Goal: Task Accomplishment & Management: Complete application form

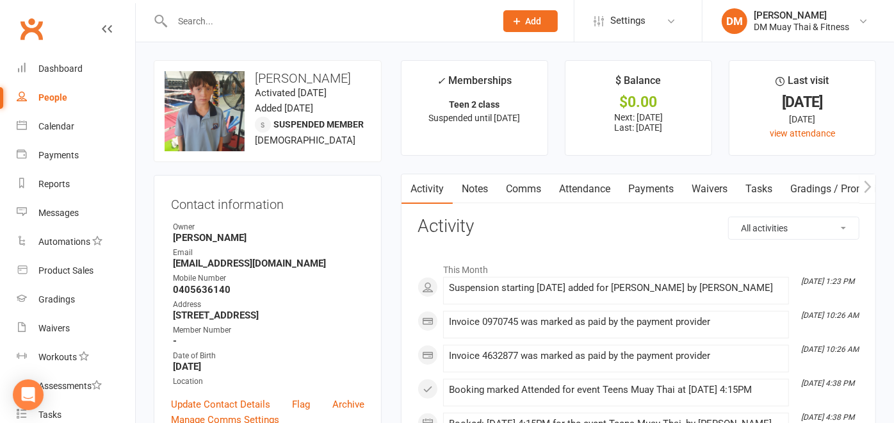
click at [519, 11] on button "Add" at bounding box center [530, 21] width 54 height 22
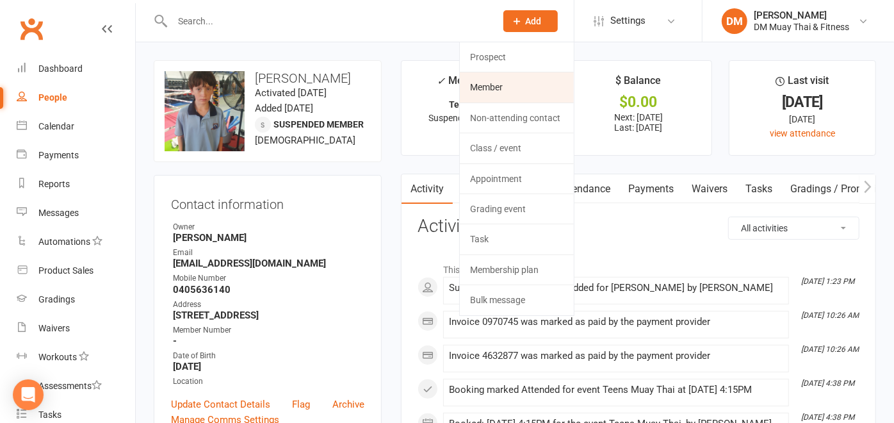
click at [497, 80] on link "Member" at bounding box center [517, 86] width 114 height 29
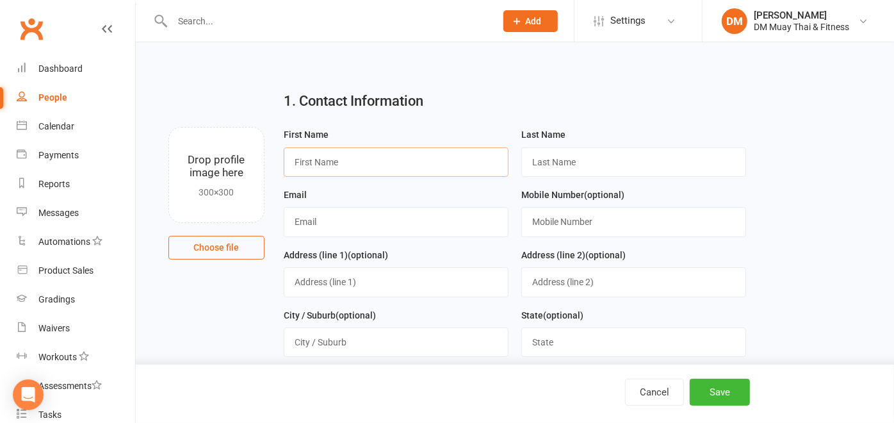
click at [378, 155] on input "text" at bounding box center [396, 161] width 225 height 29
type input "[PERSON_NAME]"
click at [565, 152] on input "text" at bounding box center [633, 161] width 225 height 29
type input "[PERSON_NAME]"
click at [402, 216] on input "text" at bounding box center [396, 221] width 225 height 29
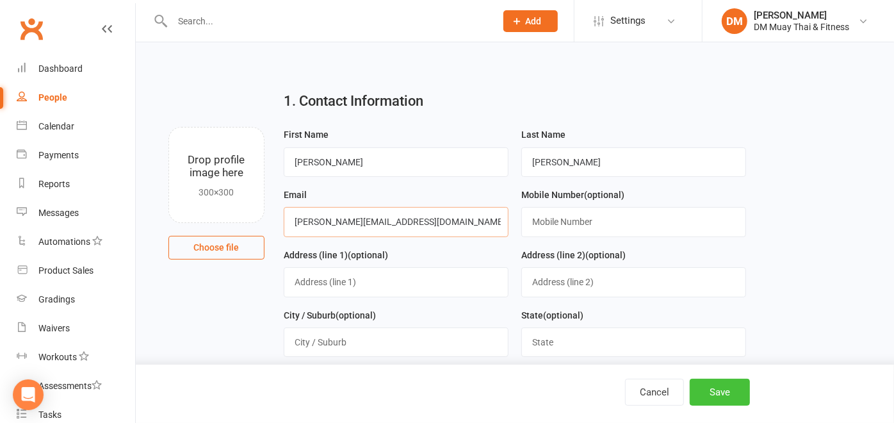
type input "[PERSON_NAME][EMAIL_ADDRESS][DOMAIN_NAME]"
click at [737, 386] on button "Save" at bounding box center [720, 391] width 60 height 27
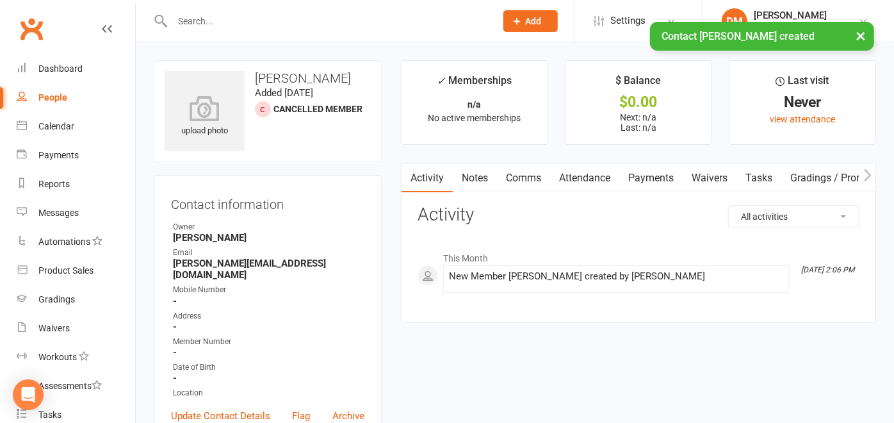
click at [512, 22] on div "× Contact [PERSON_NAME] created" at bounding box center [438, 22] width 877 height 0
click at [539, 16] on span "Add" at bounding box center [534, 21] width 16 height 10
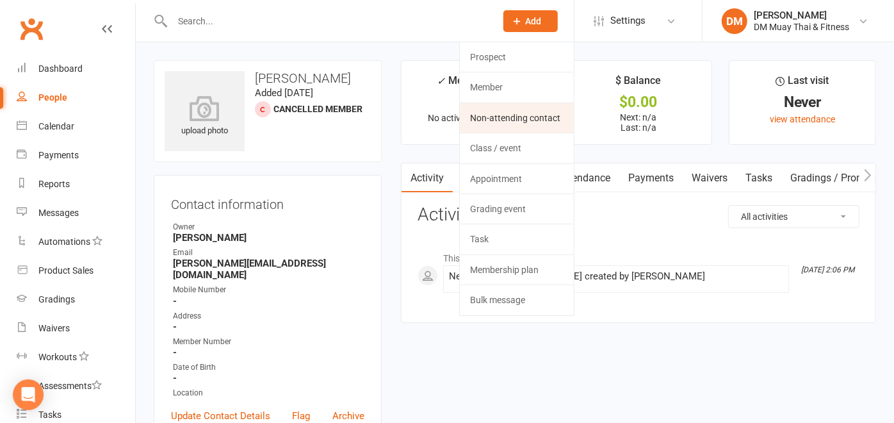
click at [521, 110] on link "Non-attending contact" at bounding box center [517, 117] width 114 height 29
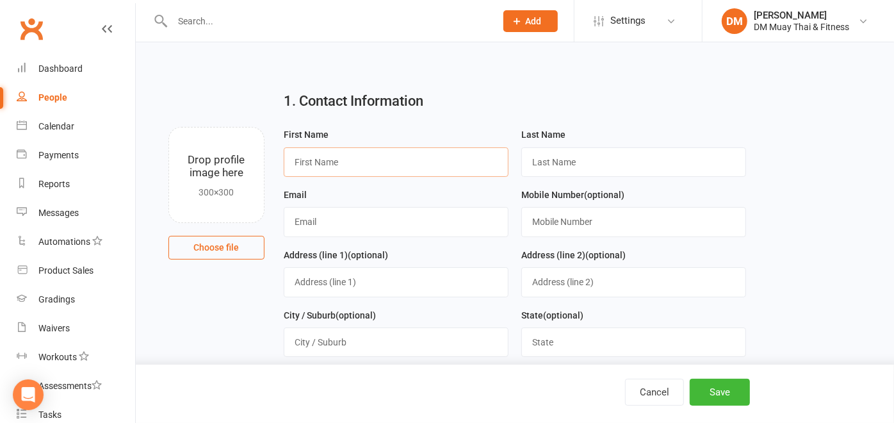
click at [366, 165] on input "text" at bounding box center [396, 161] width 225 height 29
type input "[PERSON_NAME]"
click at [532, 148] on input "text" at bounding box center [633, 161] width 225 height 29
type input "[PERSON_NAME]"
type input "[PERSON_NAME][EMAIL_ADDRESS][DOMAIN_NAME]"
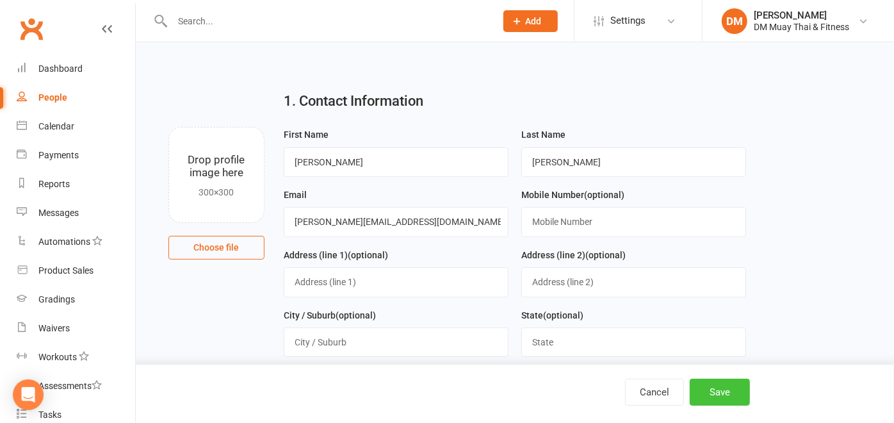
click at [726, 400] on button "Save" at bounding box center [720, 391] width 60 height 27
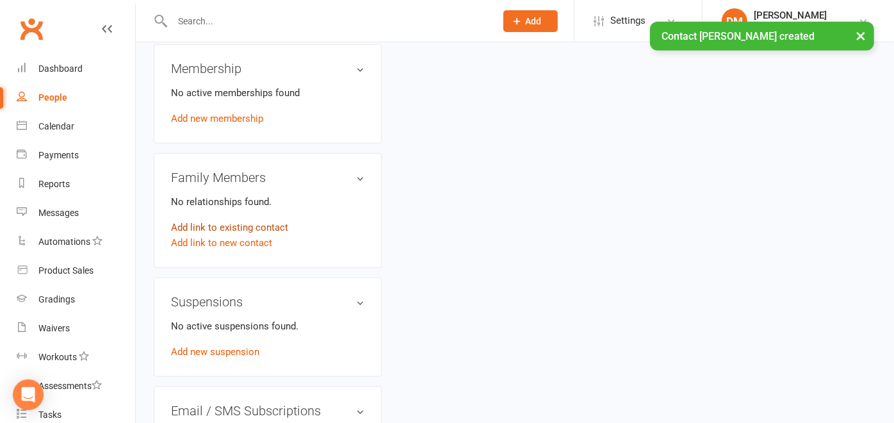
click at [268, 220] on link "Add link to existing contact" at bounding box center [229, 227] width 117 height 15
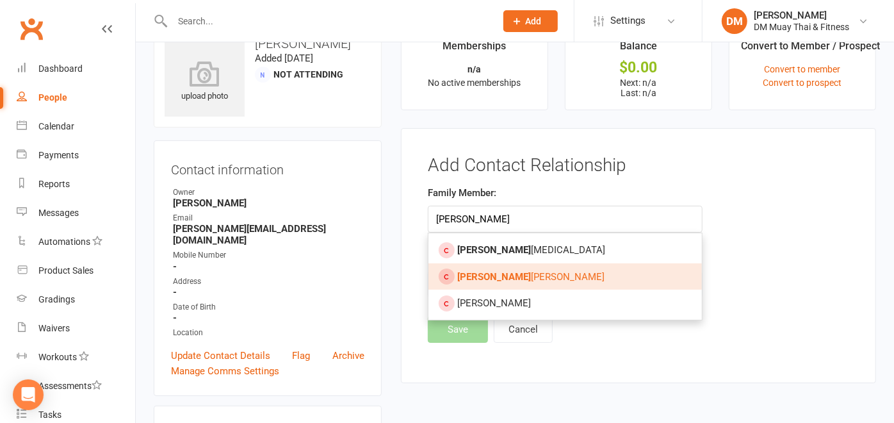
type input "[PERSON_NAME]"
click at [470, 271] on strong "[PERSON_NAME]" at bounding box center [494, 277] width 74 height 12
type input "[PERSON_NAME]"
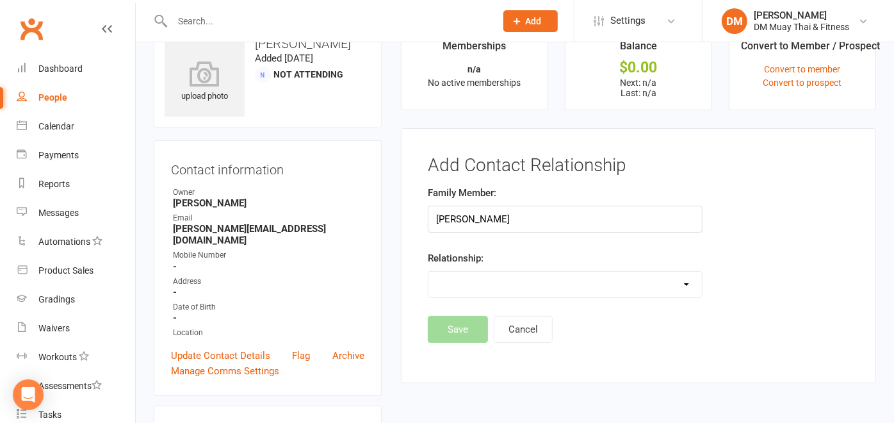
click at [693, 283] on select "Parent / Guardian Child Sibling (parent not in system) Spouse / Partner Cousin …" at bounding box center [564, 285] width 273 height 26
select select "1"
click at [428, 272] on select "Parent / Guardian Child Sibling (parent not in system) Spouse / Partner Cousin …" at bounding box center [564, 285] width 273 height 26
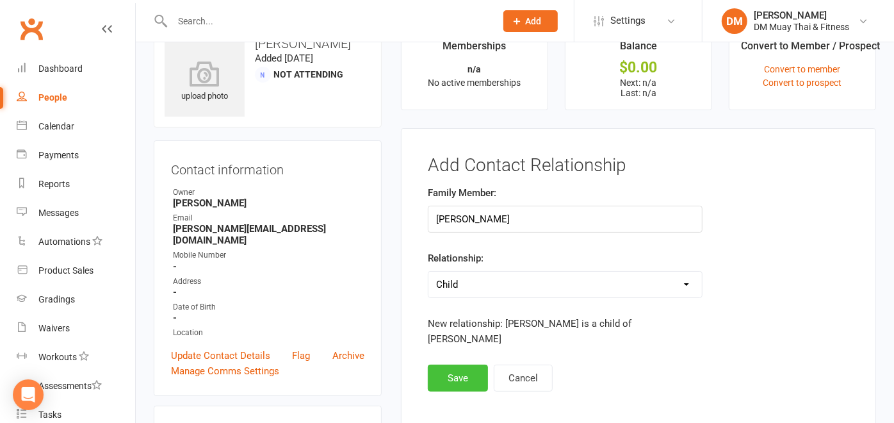
click at [462, 364] on button "Save" at bounding box center [458, 377] width 60 height 27
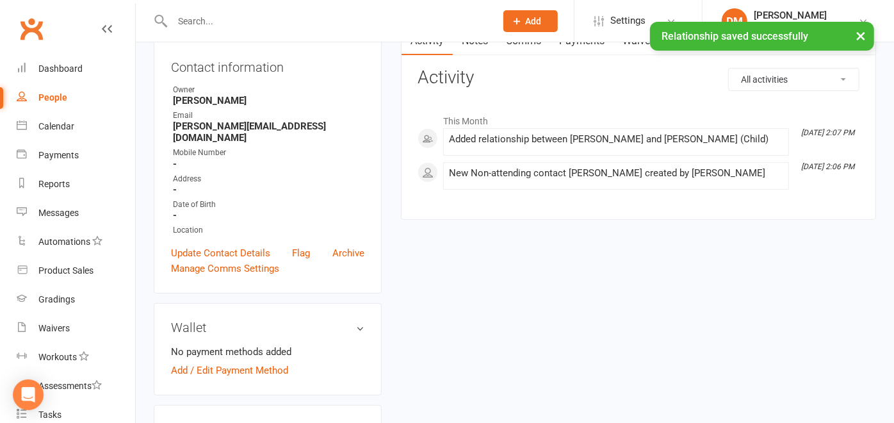
scroll to position [71, 0]
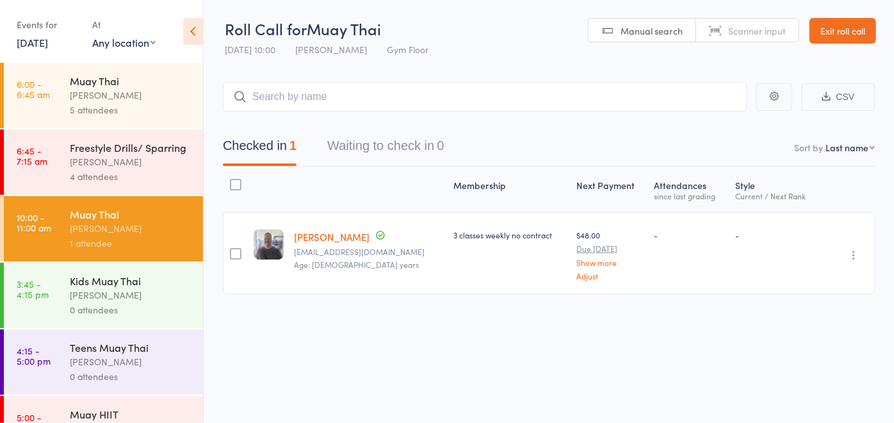
drag, startPoint x: 0, startPoint y: 0, endPoint x: 101, endPoint y: 313, distance: 328.9
click at [101, 302] on div "[PERSON_NAME]" at bounding box center [131, 295] width 122 height 15
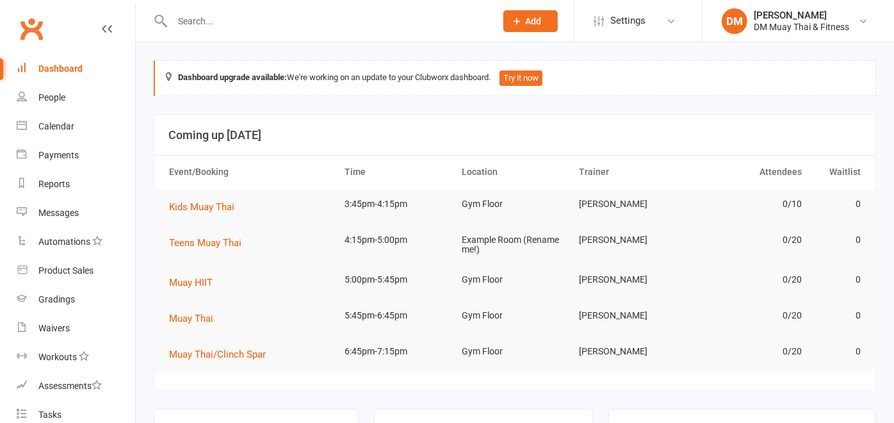
click at [262, 20] on input "text" at bounding box center [327, 21] width 318 height 18
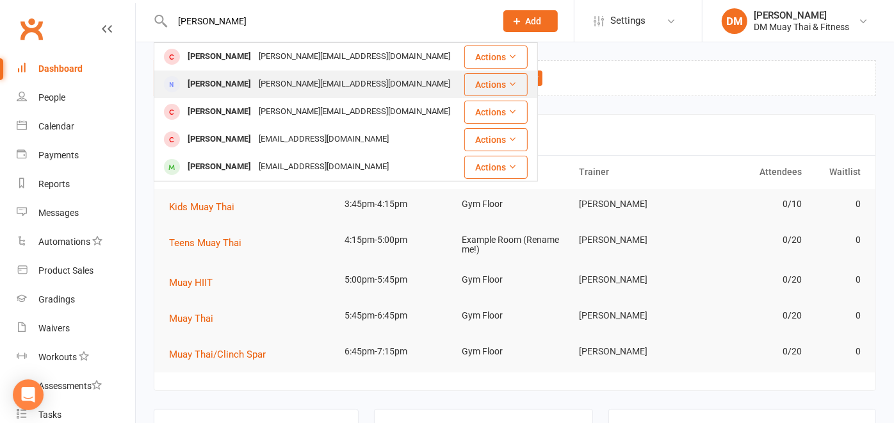
type input "[PERSON_NAME]"
click at [255, 83] on div "[PERSON_NAME][EMAIL_ADDRESS][DOMAIN_NAME]" at bounding box center [354, 84] width 199 height 19
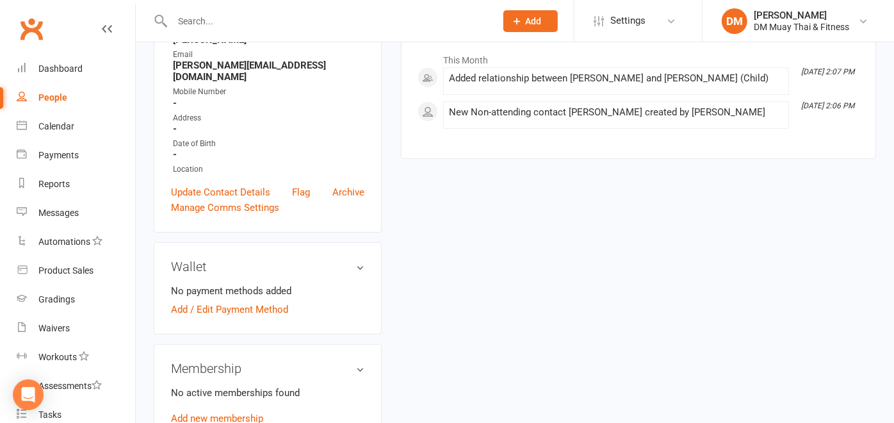
scroll to position [71, 0]
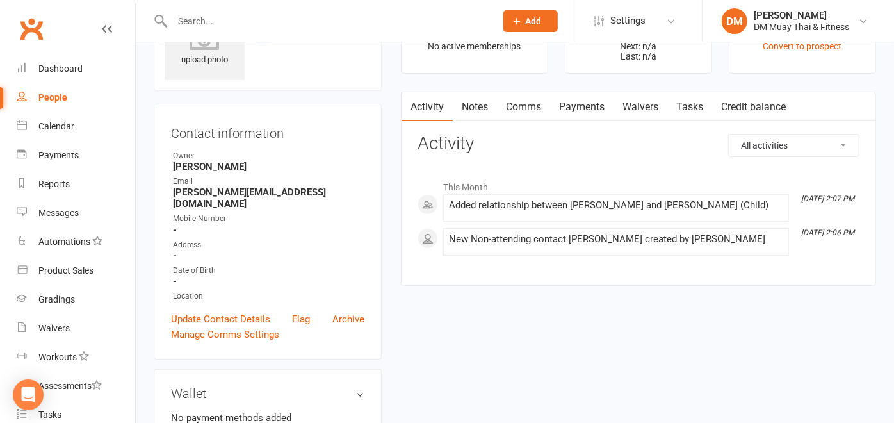
click at [628, 104] on link "Waivers" at bounding box center [640, 106] width 54 height 29
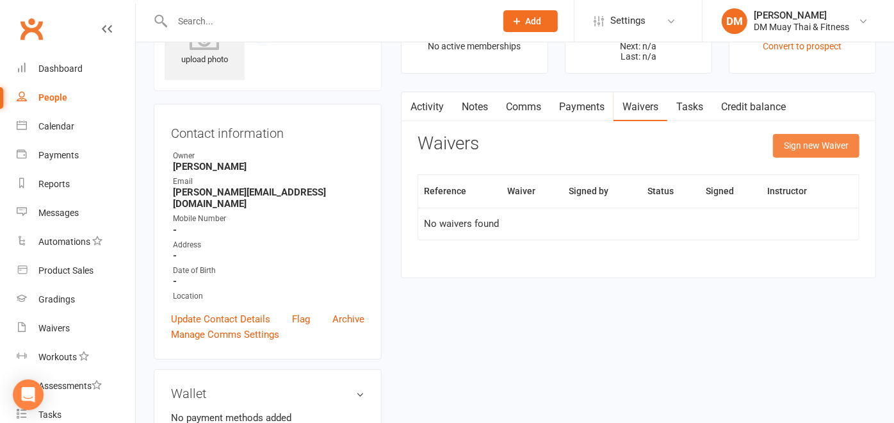
click at [826, 141] on button "Sign new Waiver" at bounding box center [816, 145] width 86 height 23
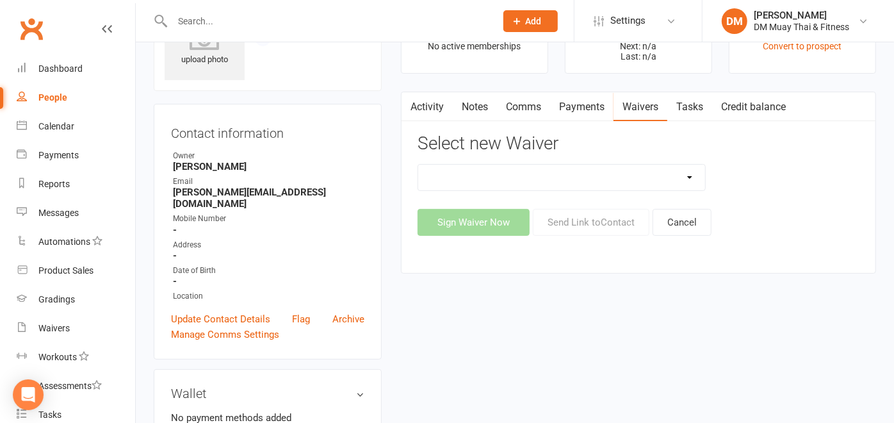
click at [688, 174] on select "10 Class Pass 2 class weekly fortnightly payments no contract 2 class weekly no…" at bounding box center [561, 178] width 287 height 26
select select "12213"
click at [418, 165] on select "10 Class Pass 2 class weekly fortnightly payments no contract 2 class weekly no…" at bounding box center [561, 178] width 287 height 26
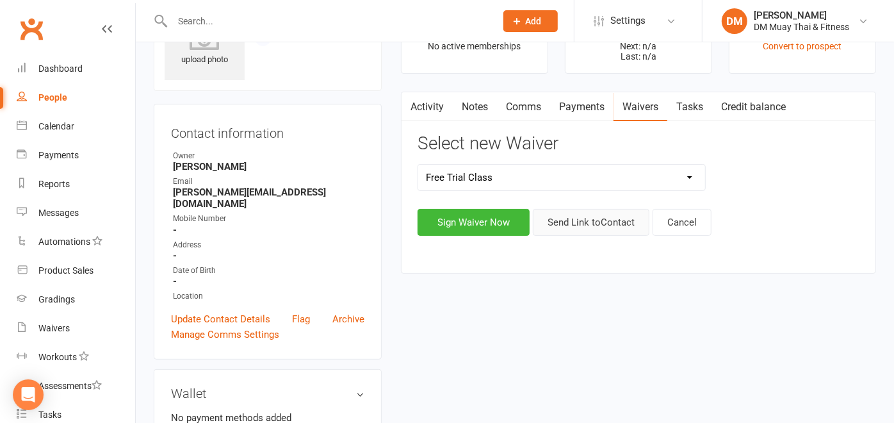
click at [594, 218] on button "Send Link to Contact" at bounding box center [591, 222] width 117 height 27
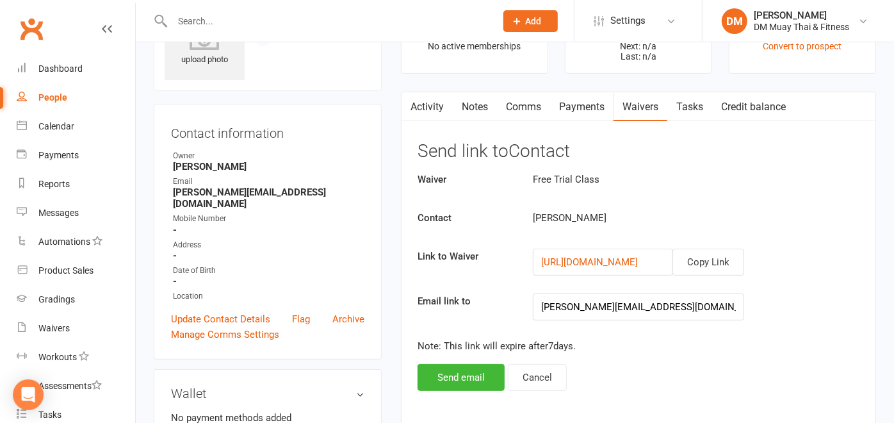
scroll to position [213, 0]
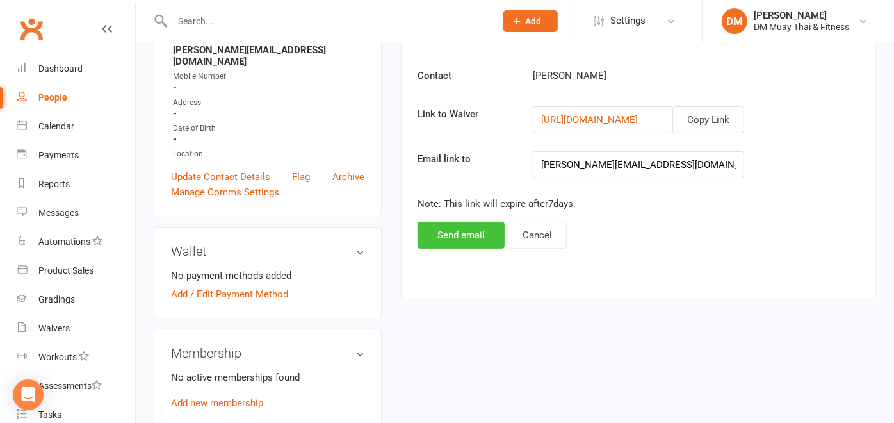
click at [467, 232] on button "Send email" at bounding box center [461, 235] width 87 height 27
